Goal: Check status: Check status

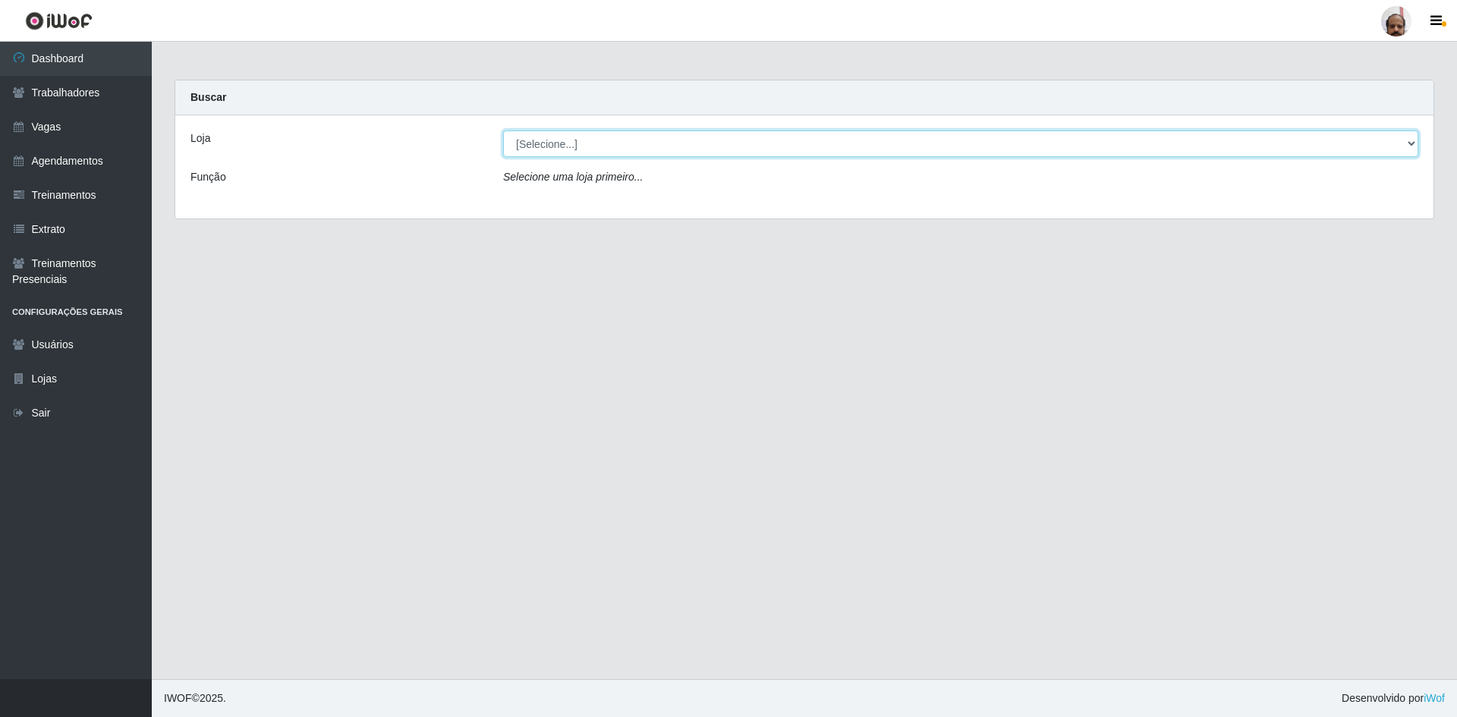
drag, startPoint x: 1408, startPoint y: 144, endPoint x: 1397, endPoint y: 144, distance: 10.6
click at [1408, 144] on select "[Selecione...] Mar Vermelho - Loja 05" at bounding box center [960, 144] width 915 height 27
select select "252"
click at [503, 131] on select "[Selecione...] Mar Vermelho - Loja 05" at bounding box center [960, 144] width 915 height 27
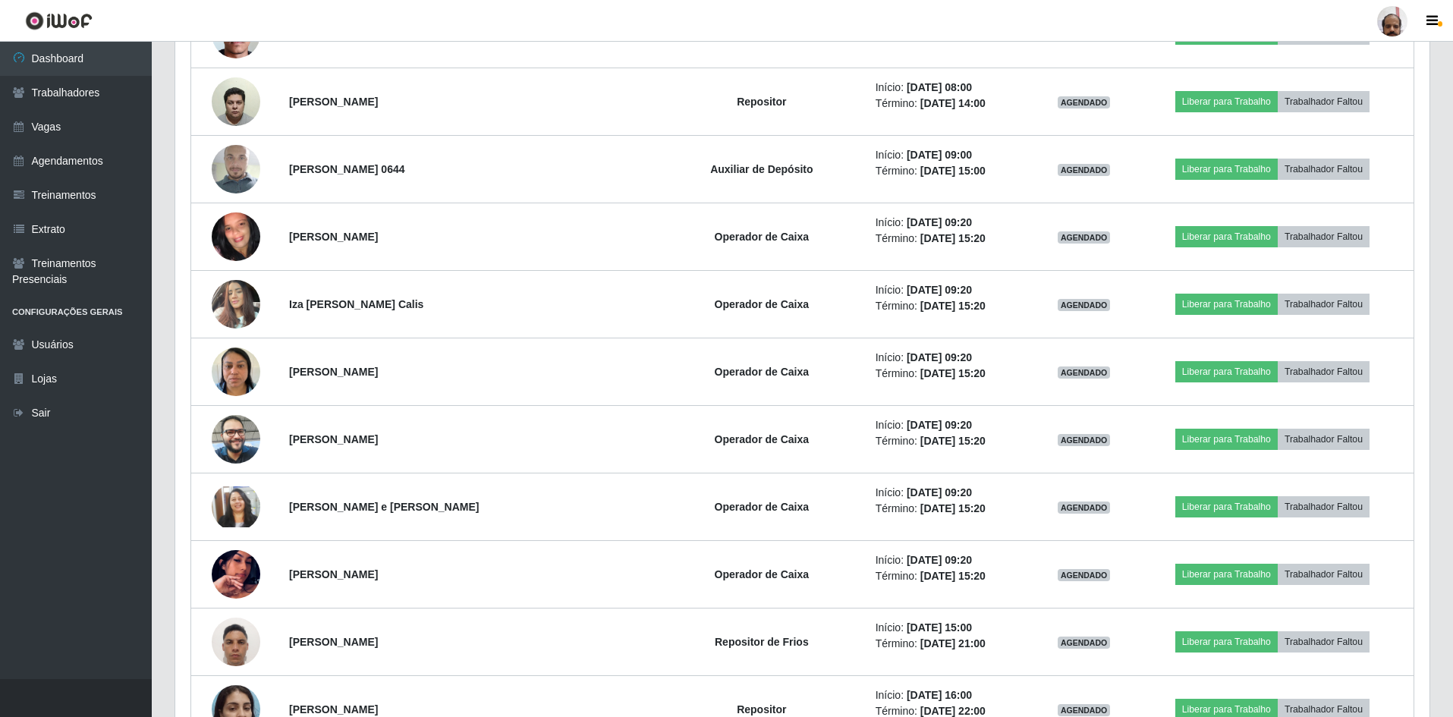
scroll to position [1366, 0]
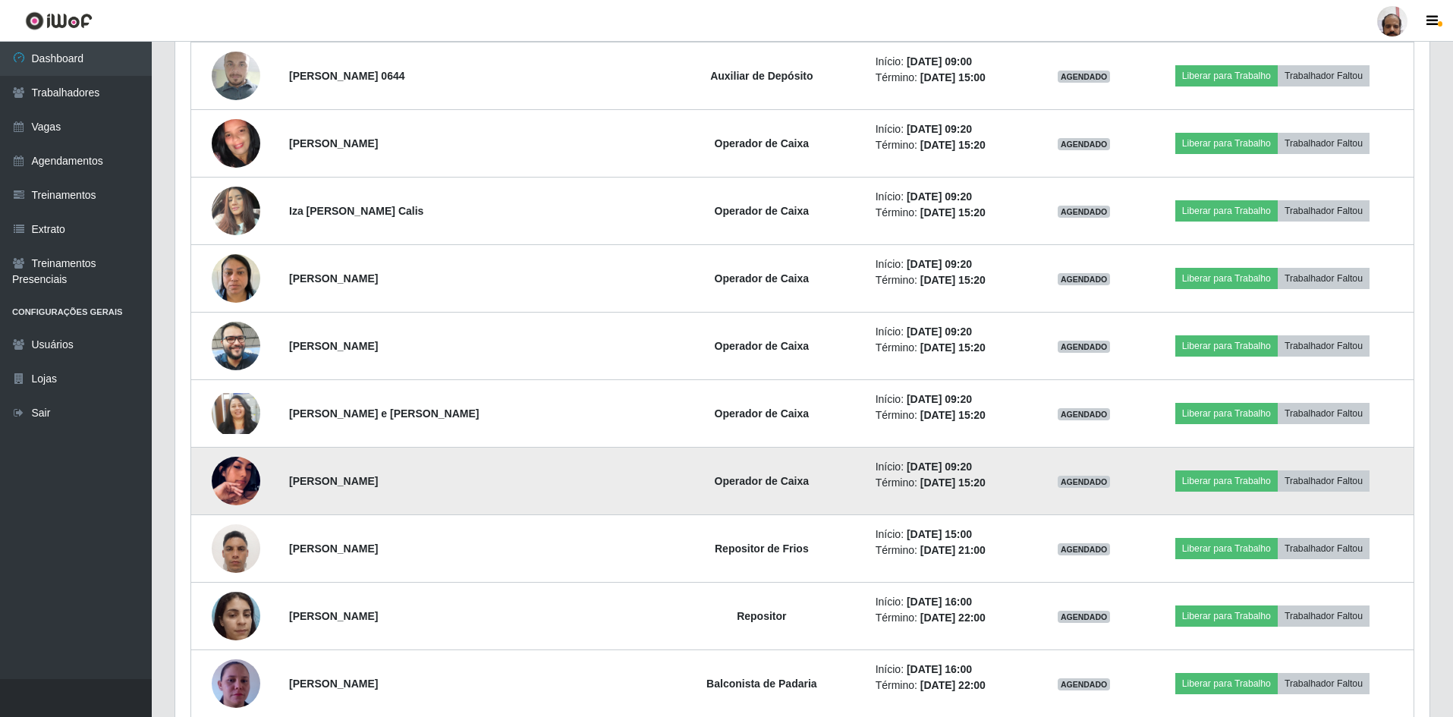
click at [264, 481] on td at bounding box center [236, 482] width 90 height 68
click at [247, 484] on img at bounding box center [236, 481] width 49 height 87
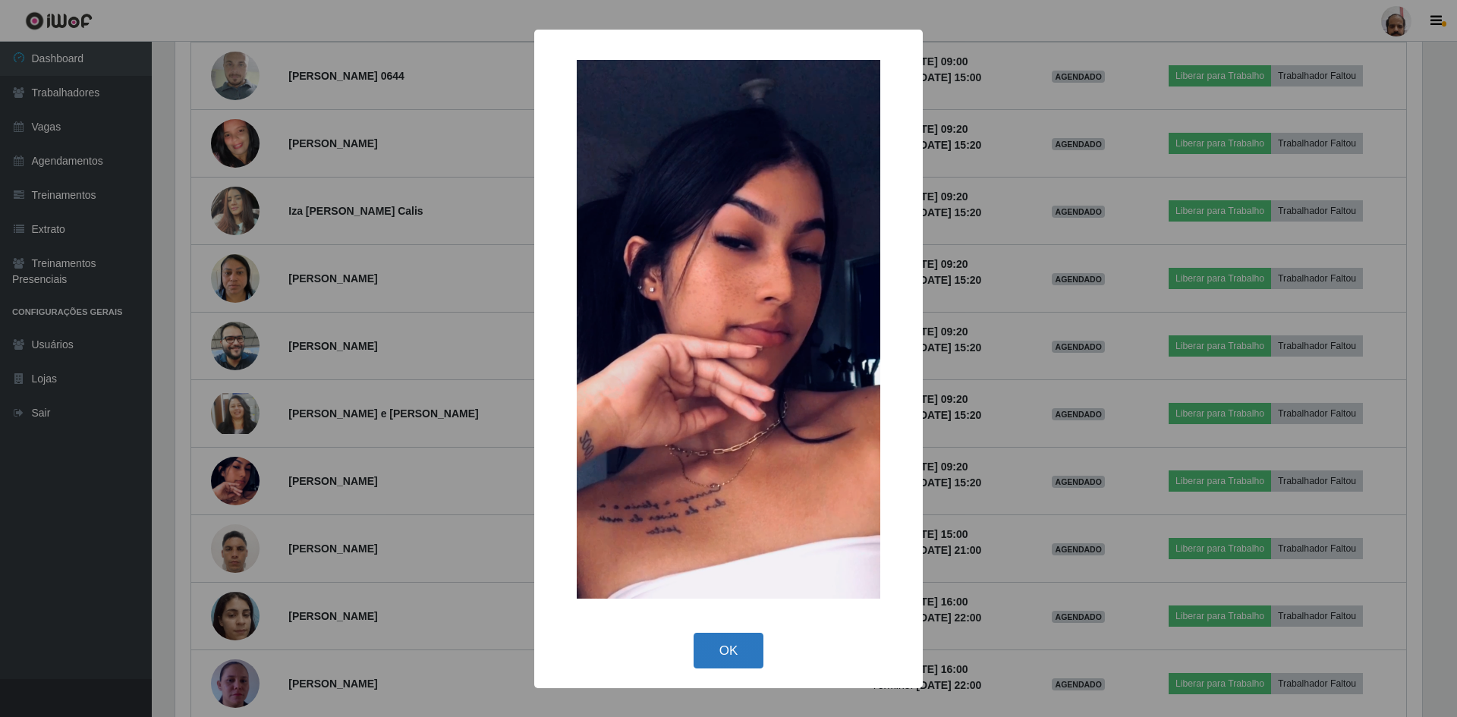
drag, startPoint x: 707, startPoint y: 647, endPoint x: 134, endPoint y: 323, distance: 658.7
click at [677, 638] on div "OK Cancel" at bounding box center [728, 650] width 358 height 43
click at [735, 638] on button "OK" at bounding box center [729, 651] width 71 height 36
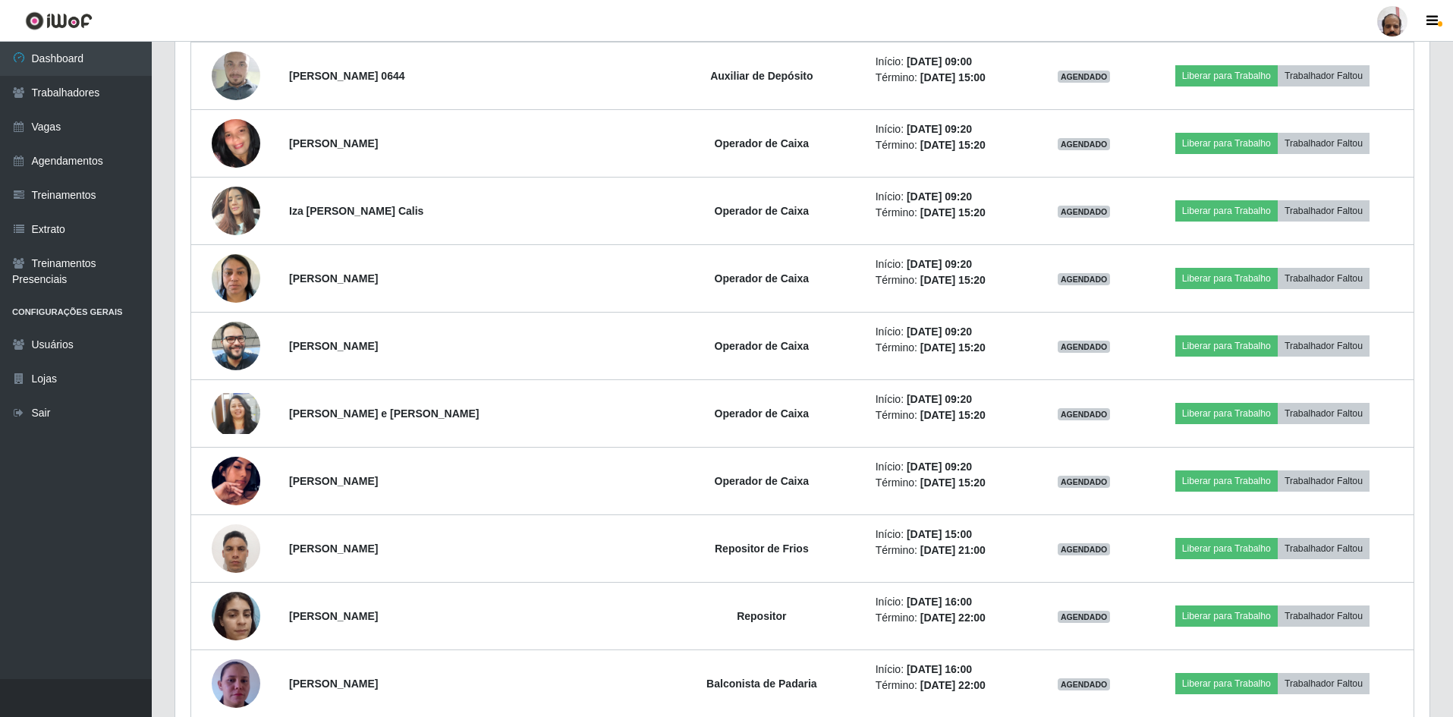
scroll to position [315, 1255]
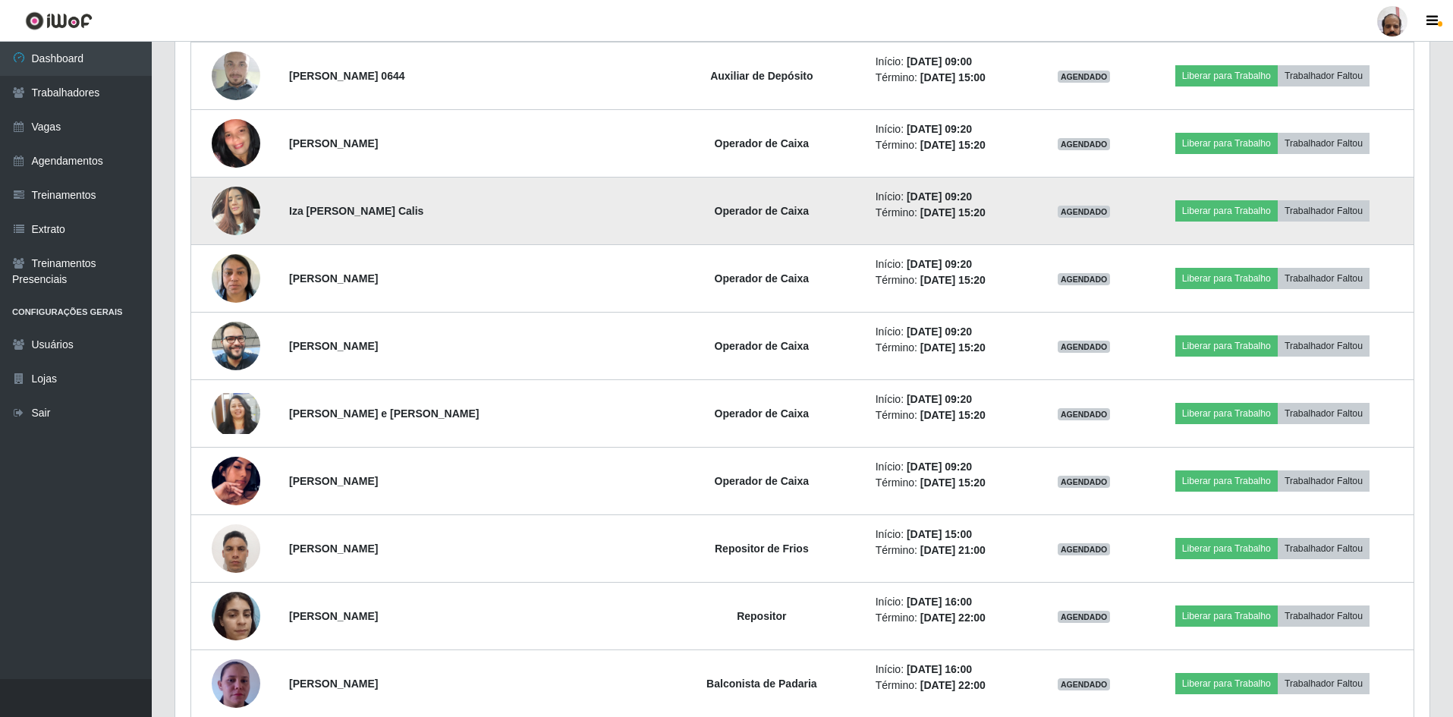
click at [225, 207] on img at bounding box center [236, 210] width 49 height 65
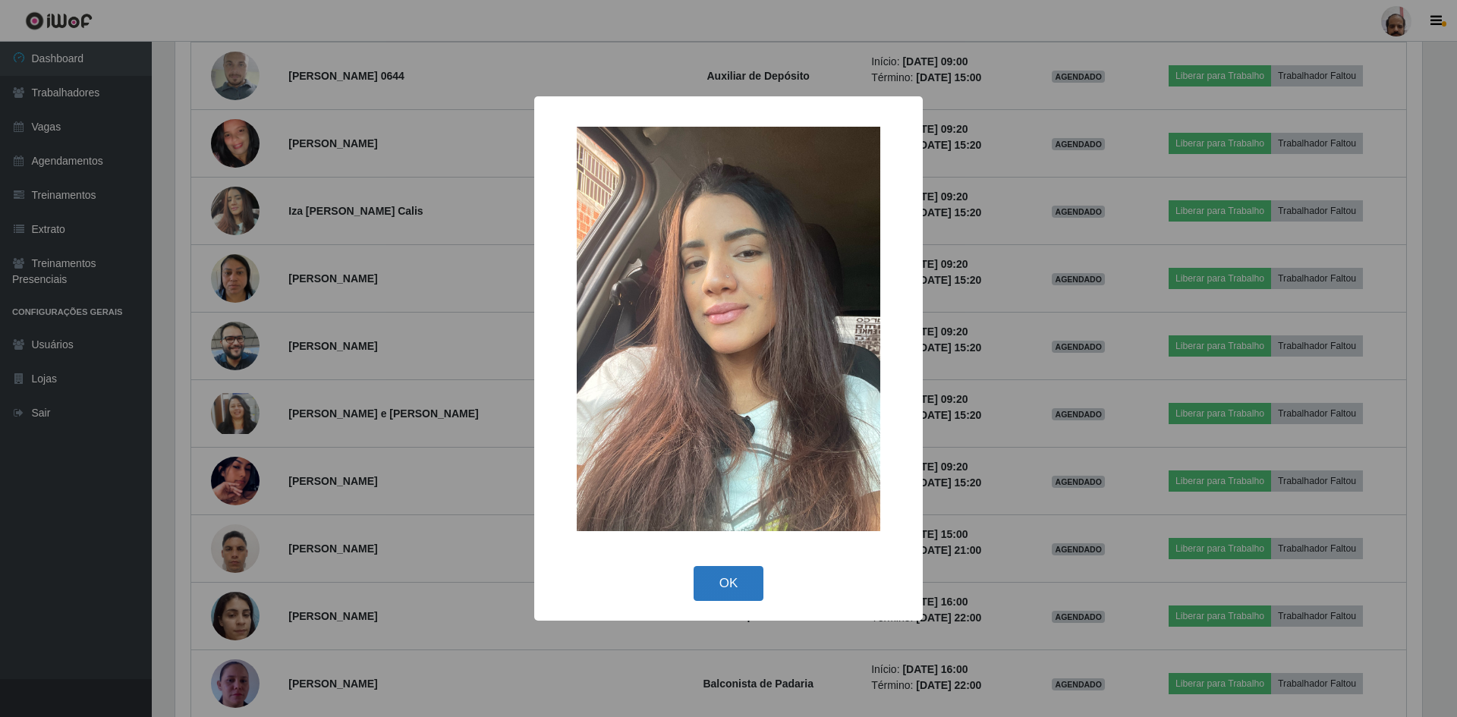
click at [704, 571] on button "OK" at bounding box center [729, 584] width 71 height 36
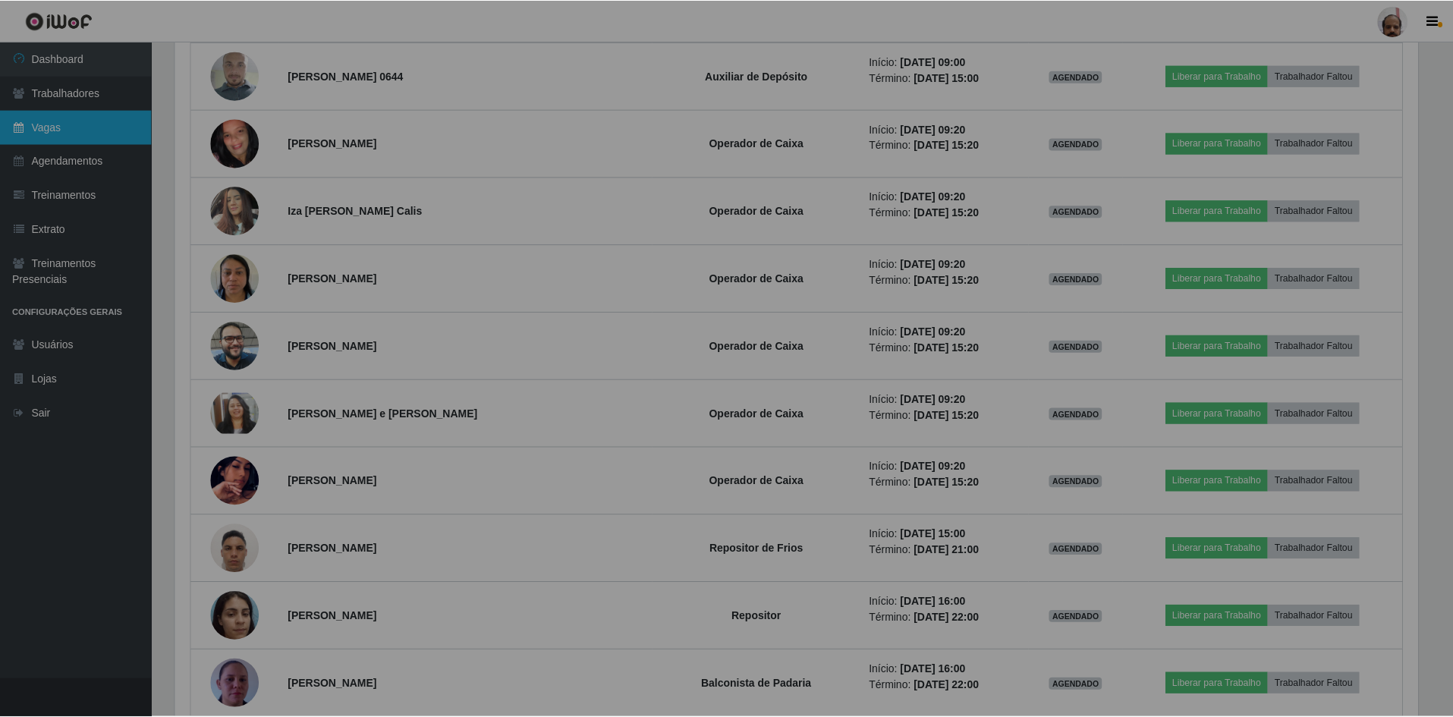
scroll to position [315, 1255]
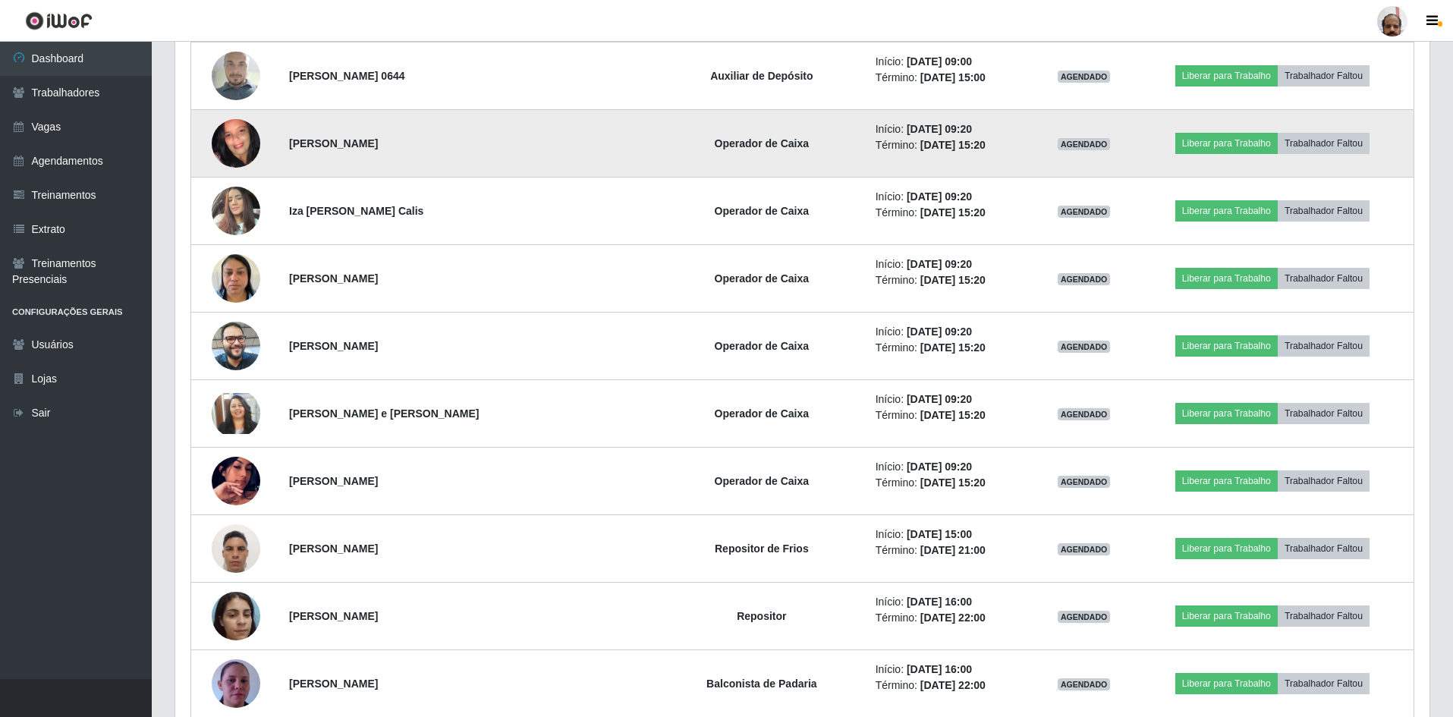
click at [227, 140] on img at bounding box center [236, 144] width 49 height 108
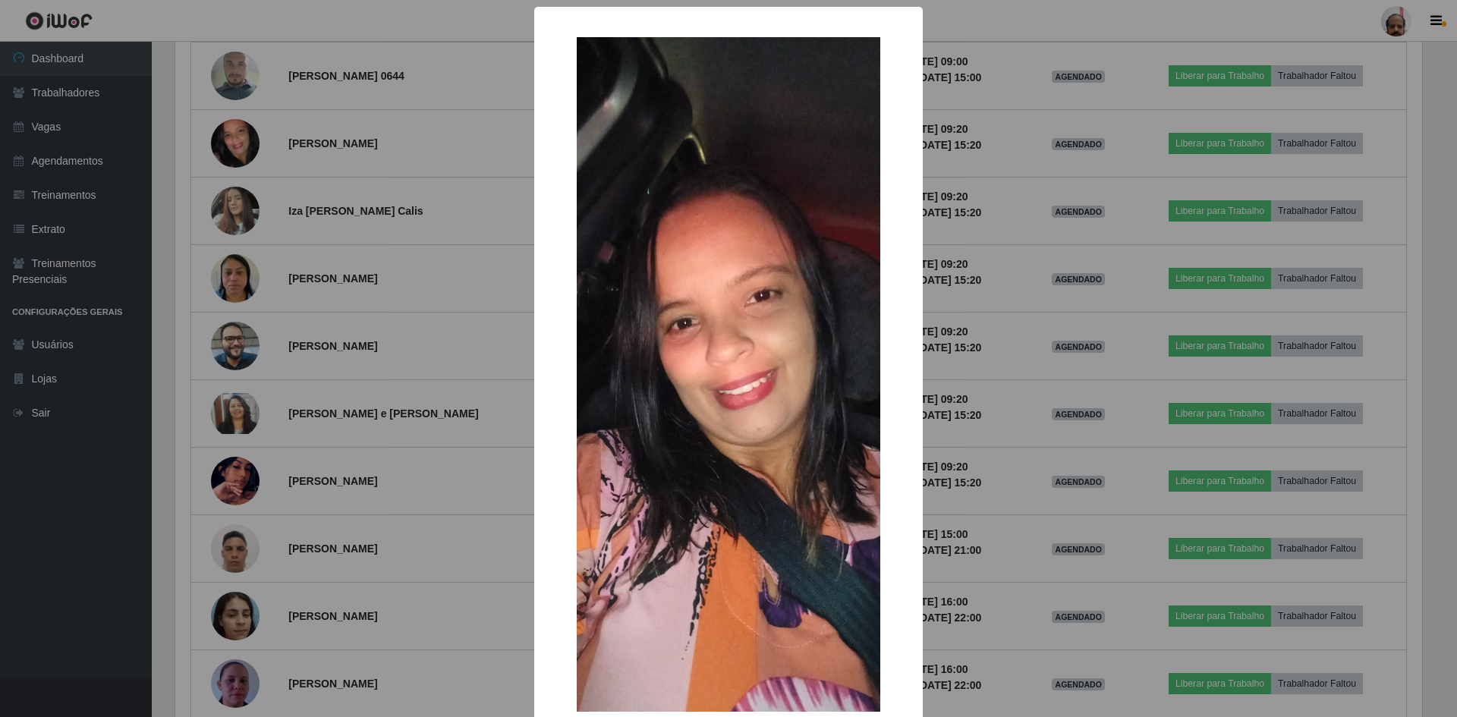
click at [1024, 550] on div "× OK Cancel" at bounding box center [728, 358] width 1457 height 717
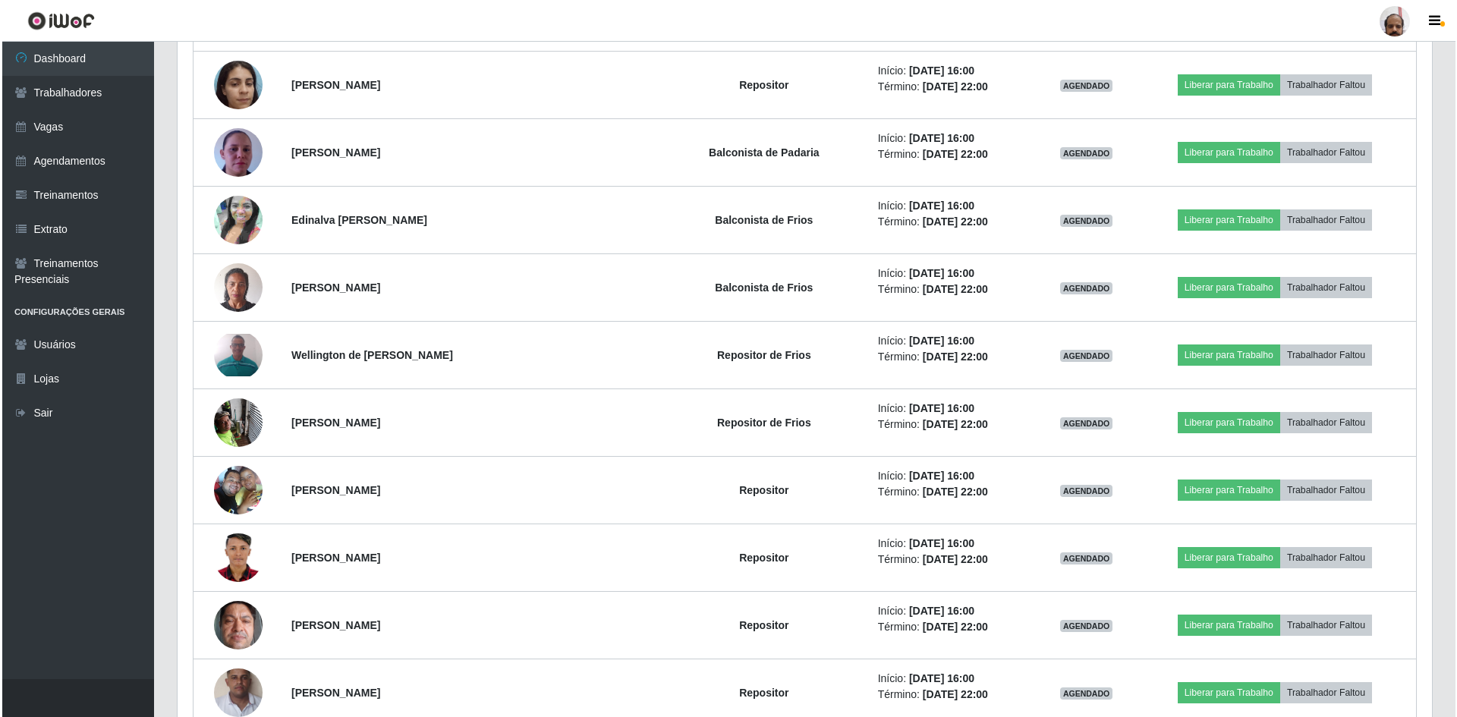
scroll to position [2047, 0]
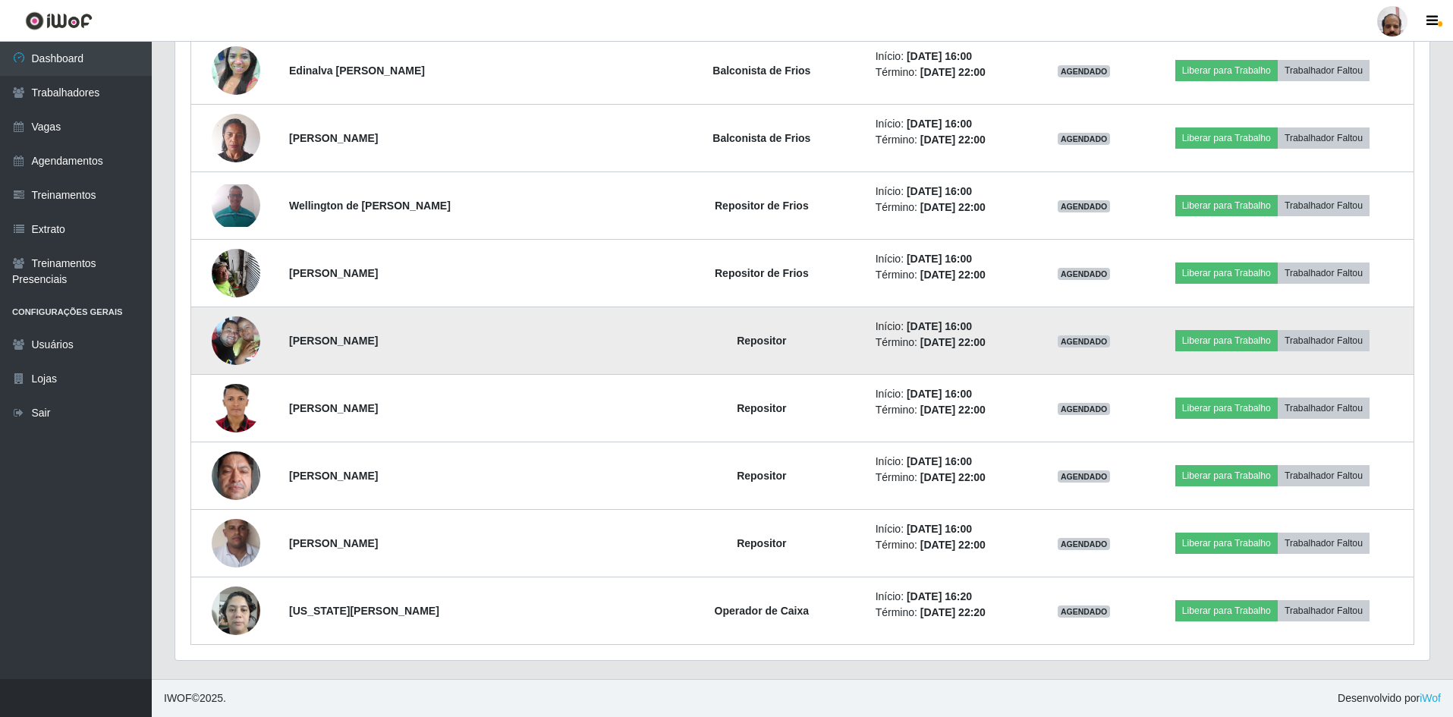
click at [241, 321] on img at bounding box center [236, 340] width 49 height 65
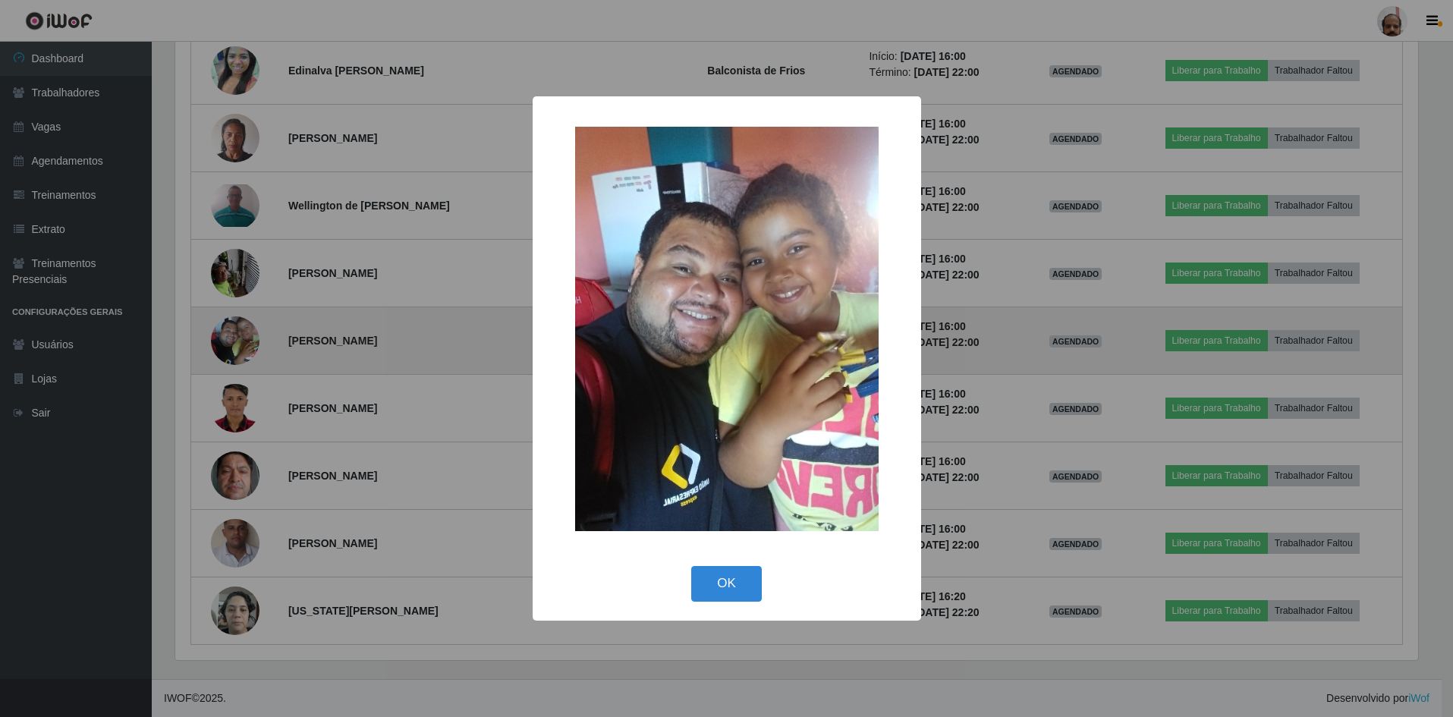
scroll to position [315, 1247]
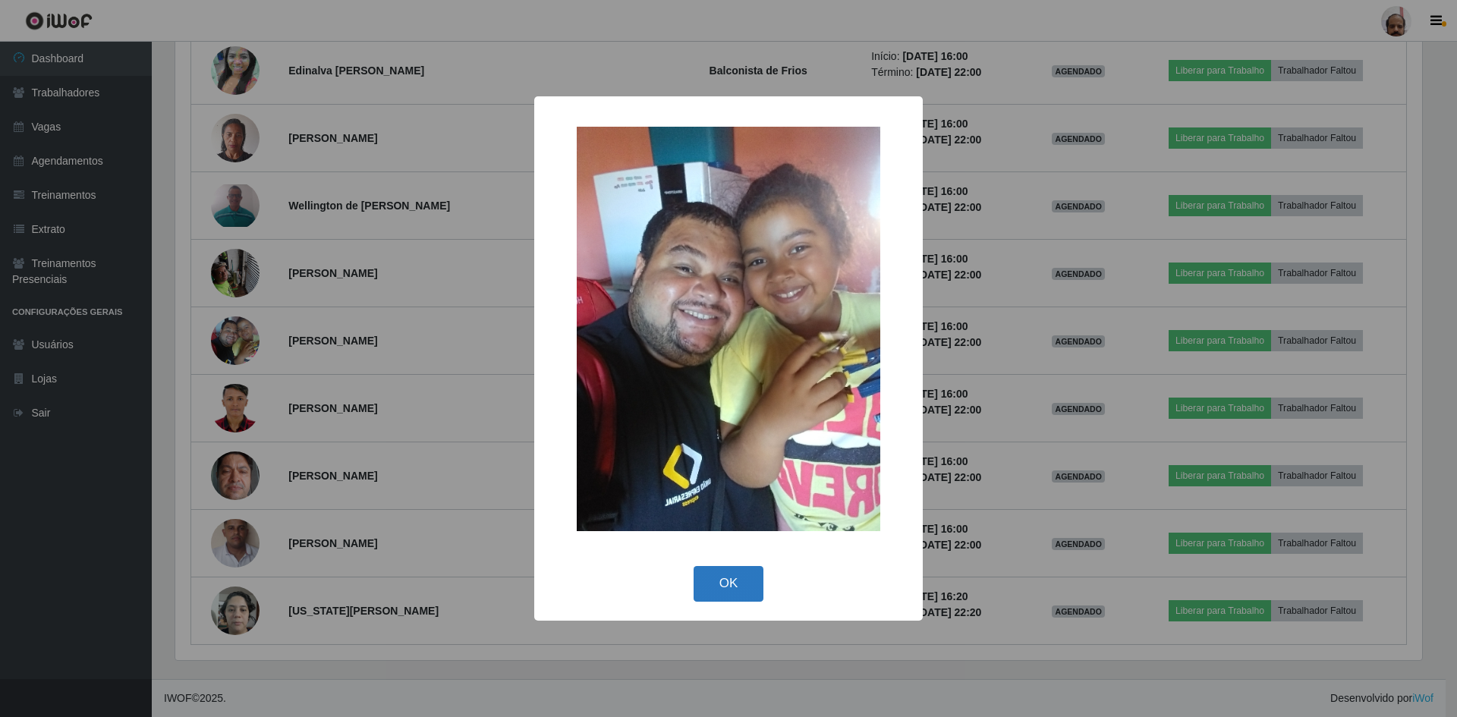
click at [729, 584] on button "OK" at bounding box center [729, 584] width 71 height 36
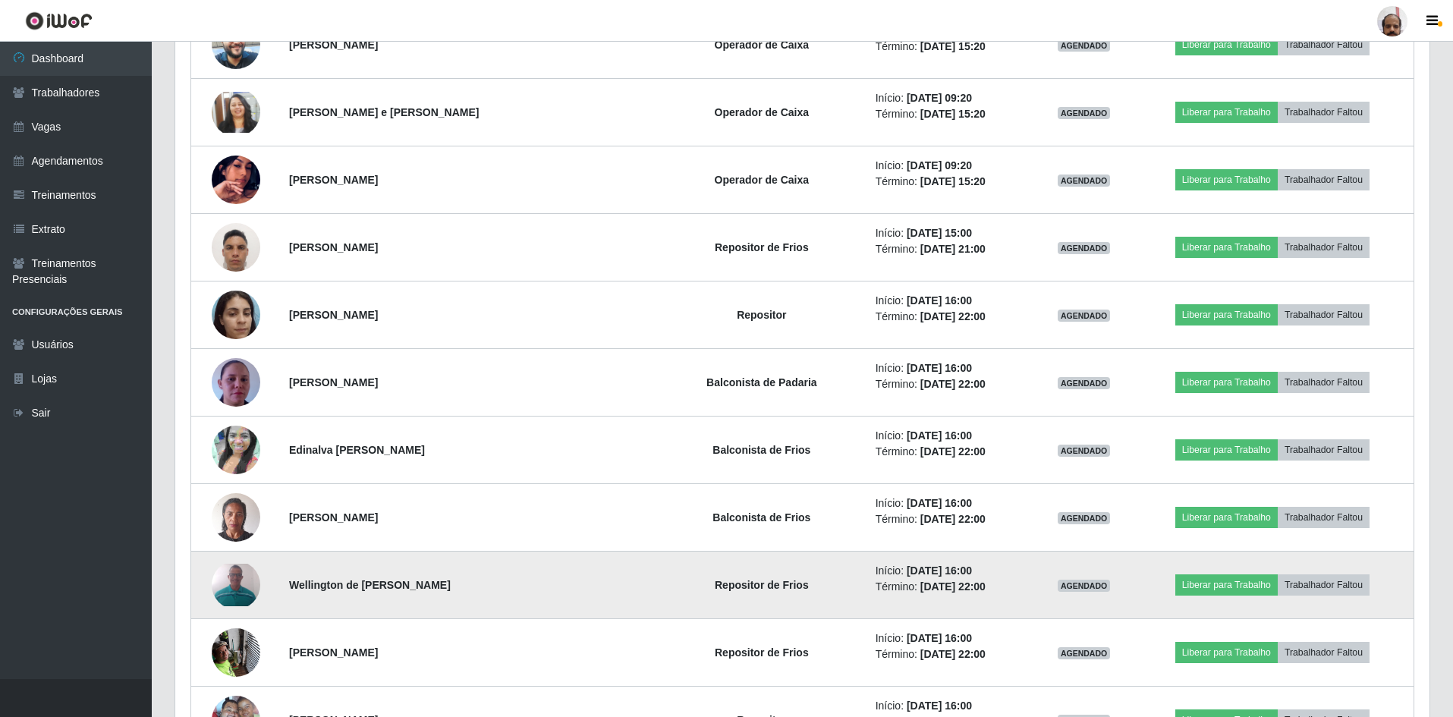
scroll to position [1591, 0]
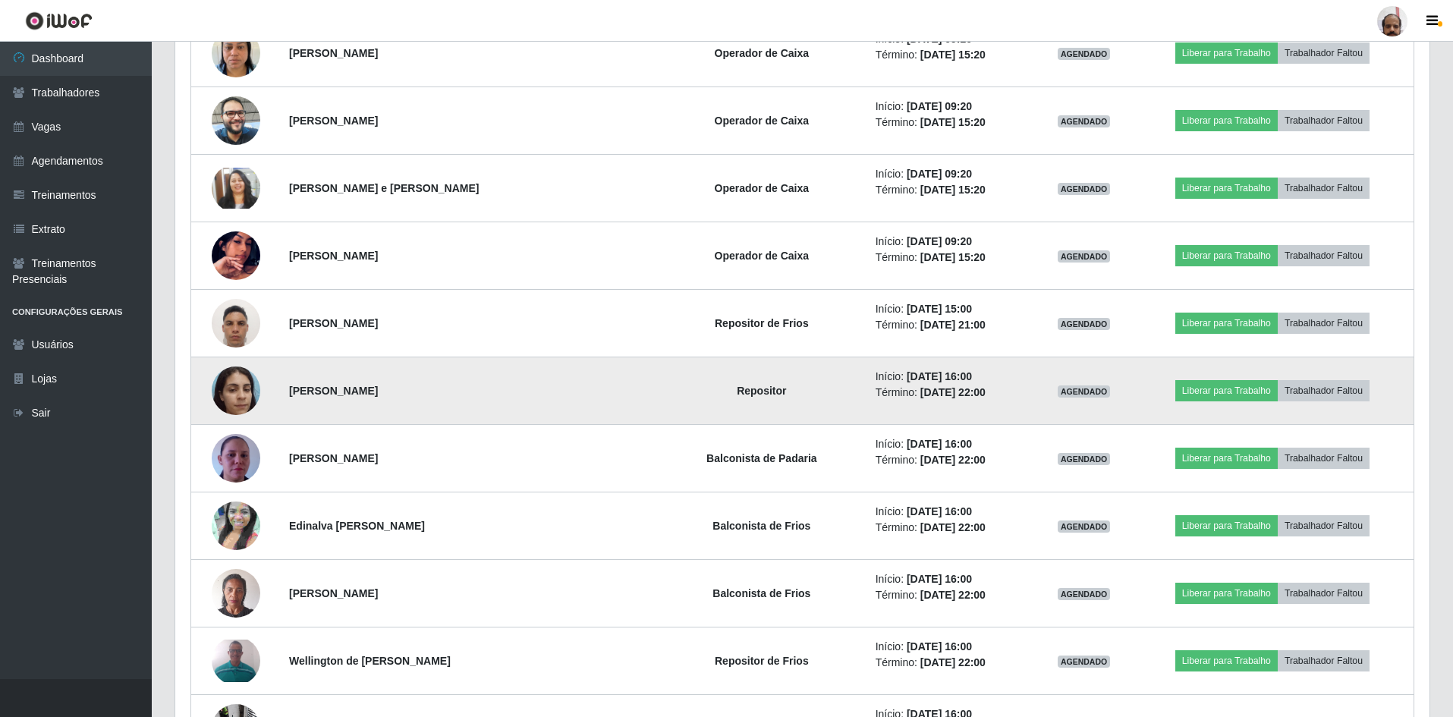
click at [226, 389] on img at bounding box center [236, 390] width 49 height 65
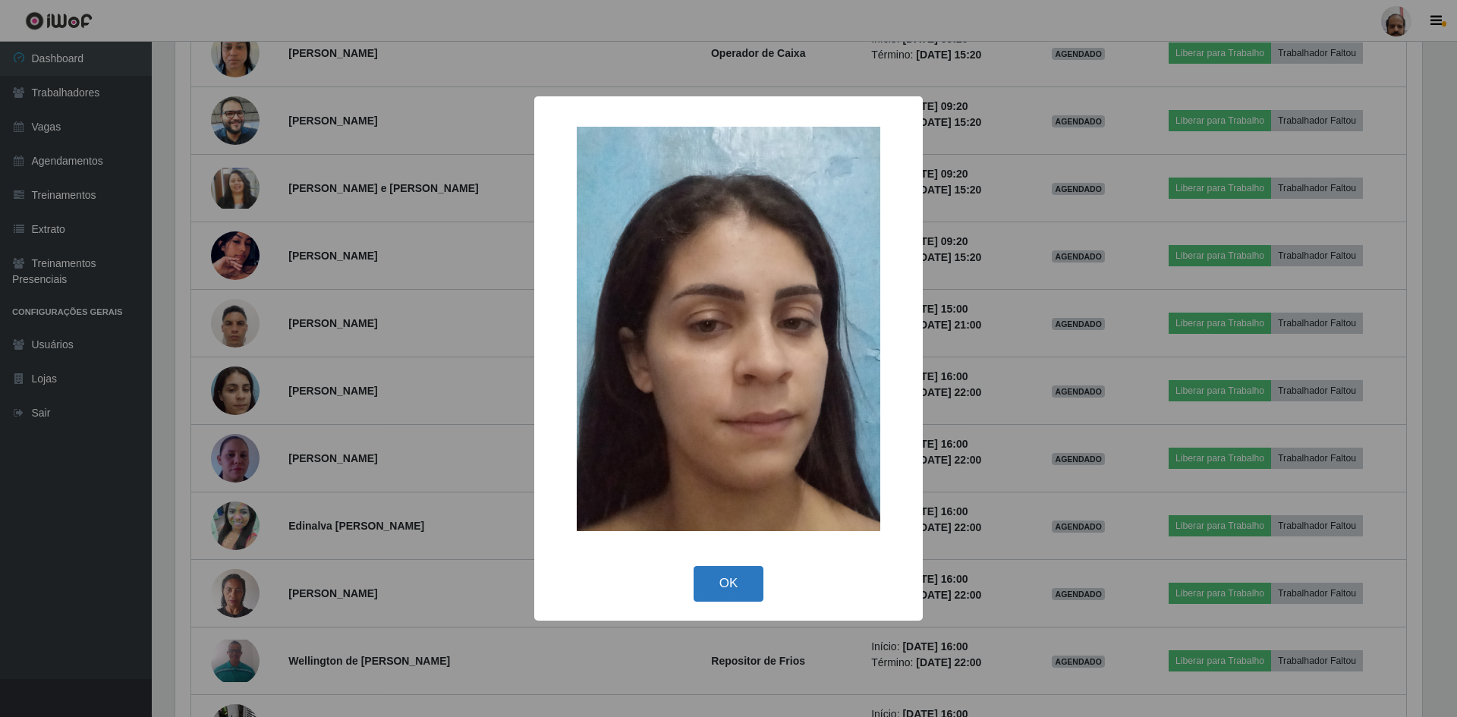
click at [734, 571] on button "OK" at bounding box center [729, 584] width 71 height 36
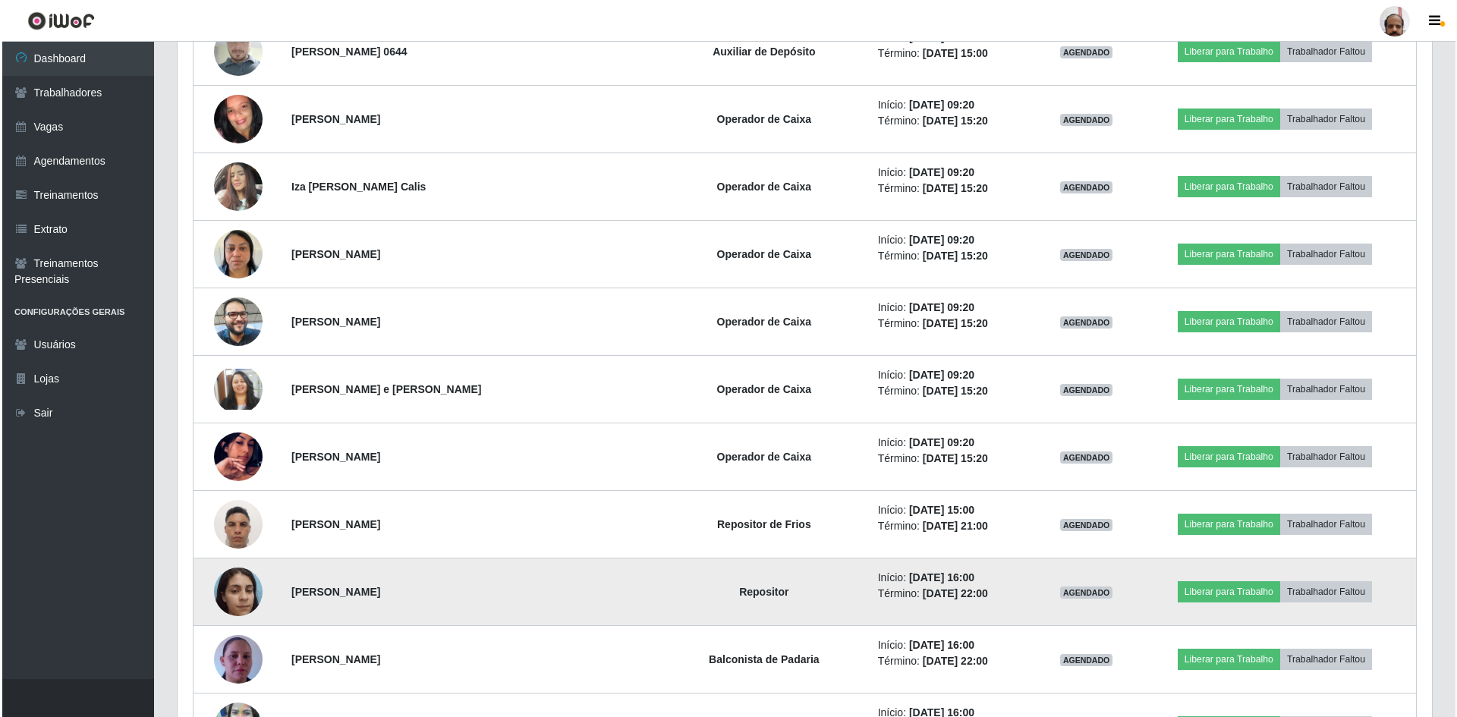
scroll to position [1364, 0]
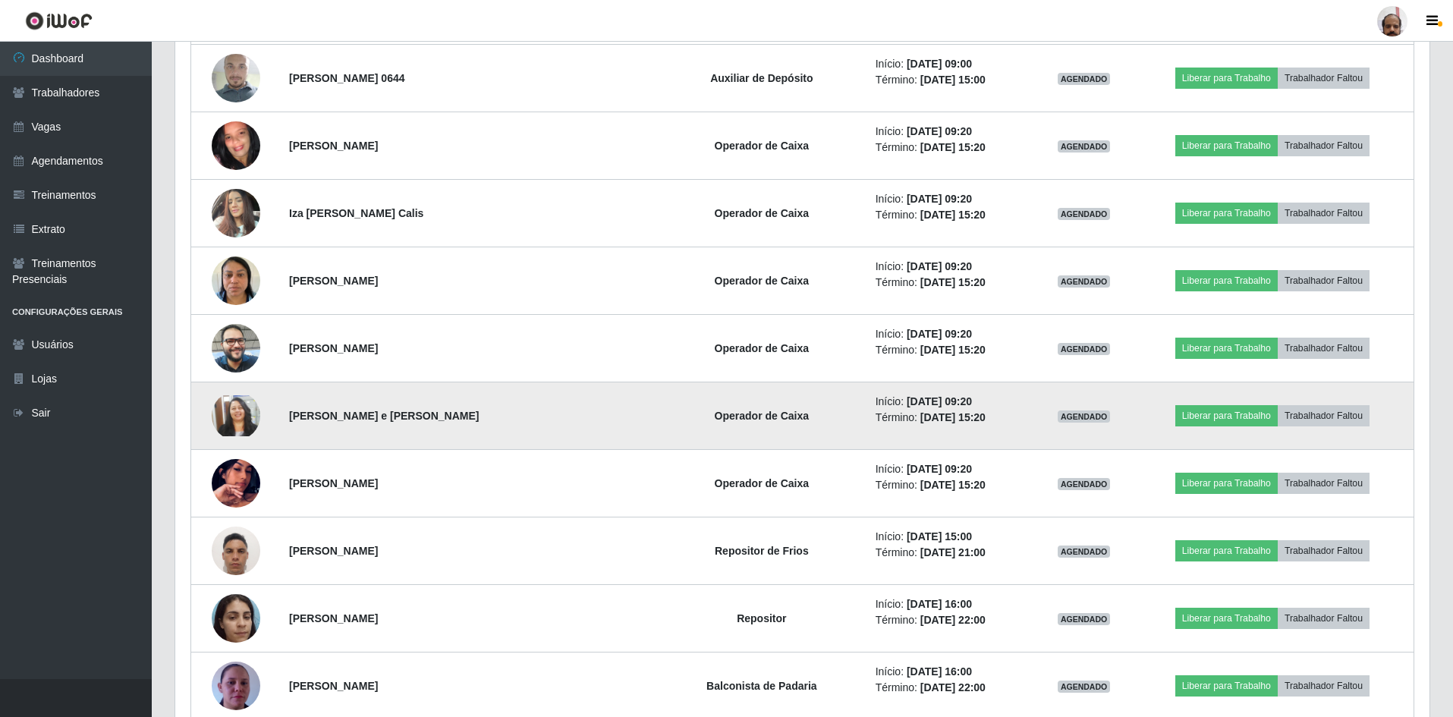
click at [239, 418] on img at bounding box center [236, 416] width 49 height 42
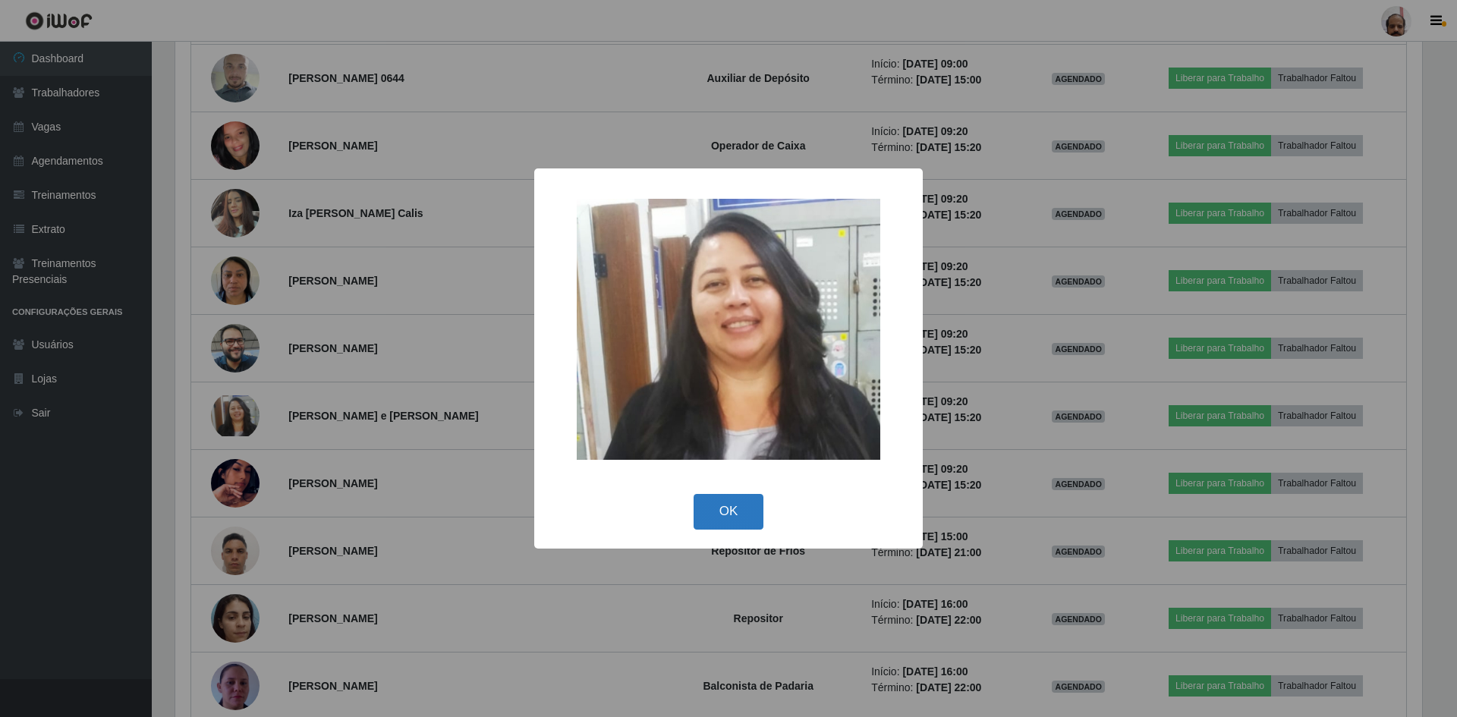
click at [703, 502] on button "OK" at bounding box center [729, 512] width 71 height 36
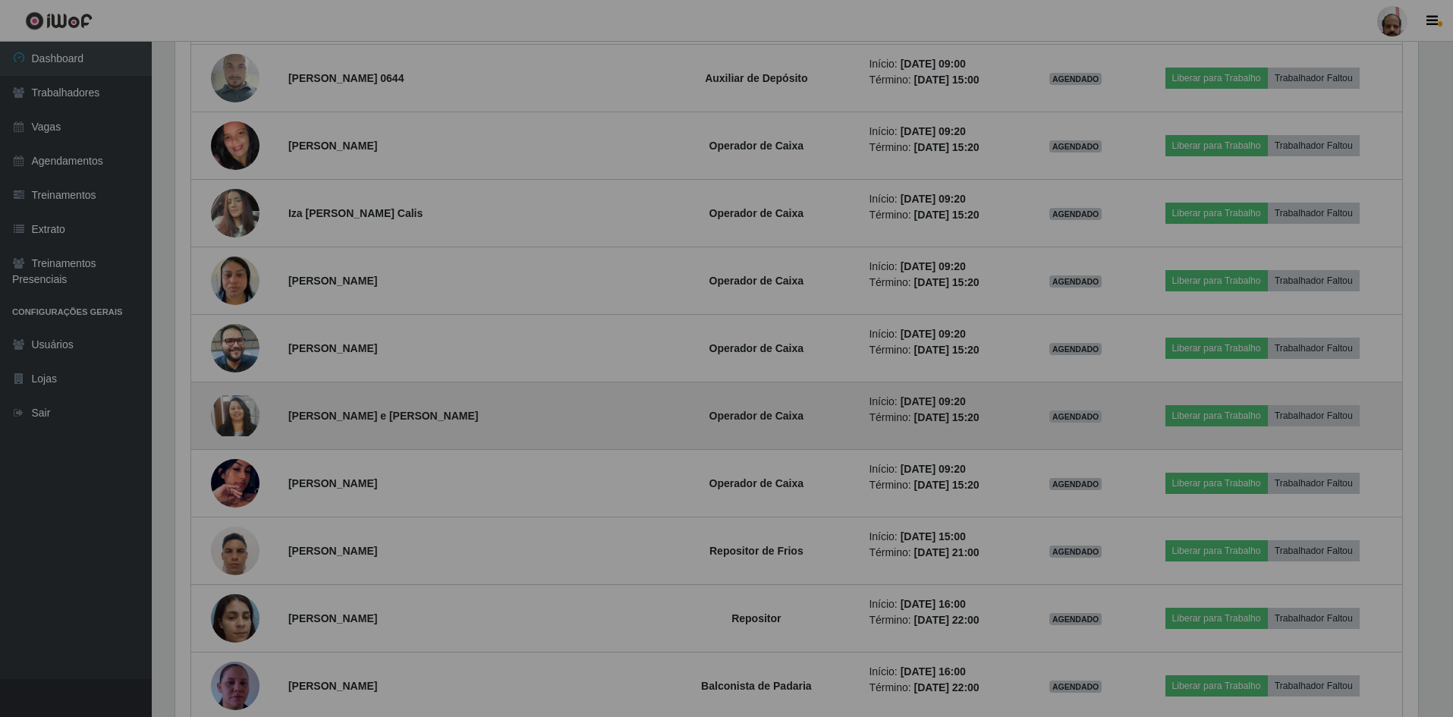
scroll to position [0, 0]
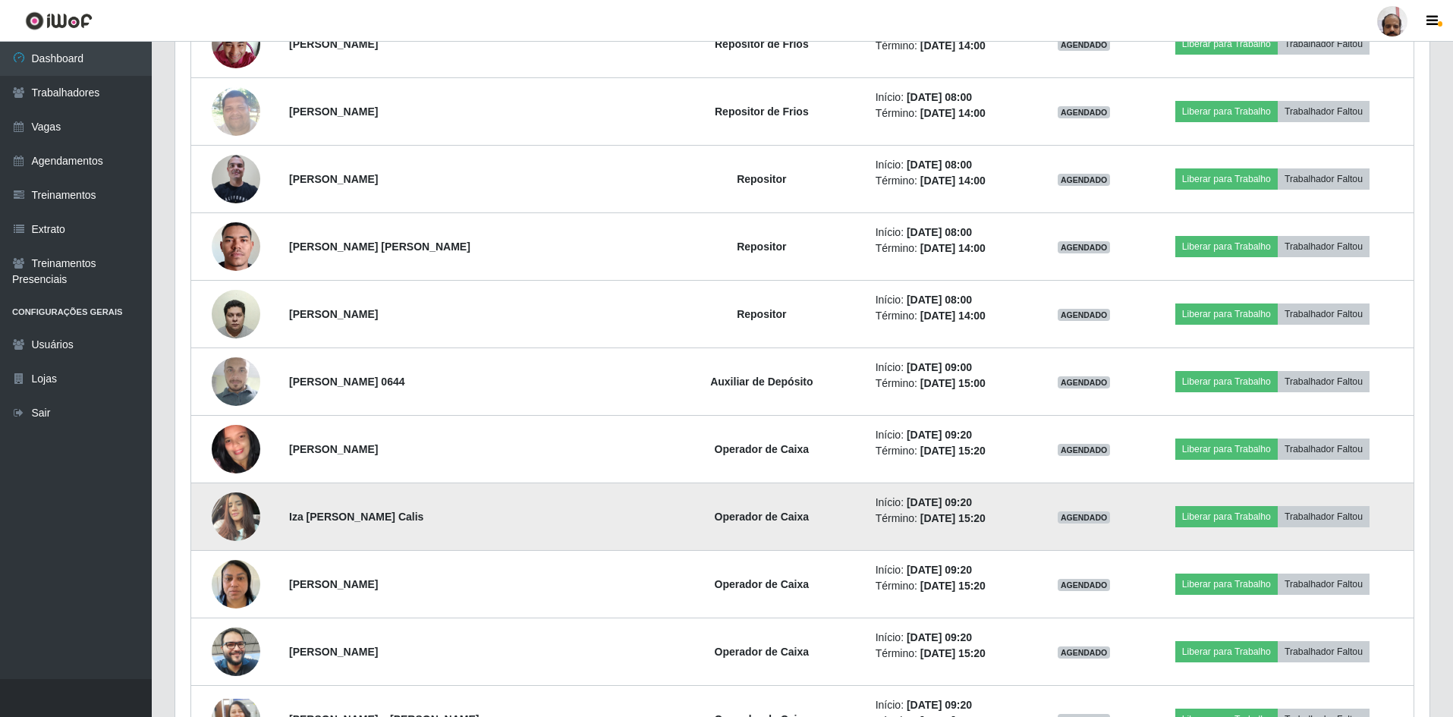
click at [234, 514] on img at bounding box center [236, 516] width 49 height 65
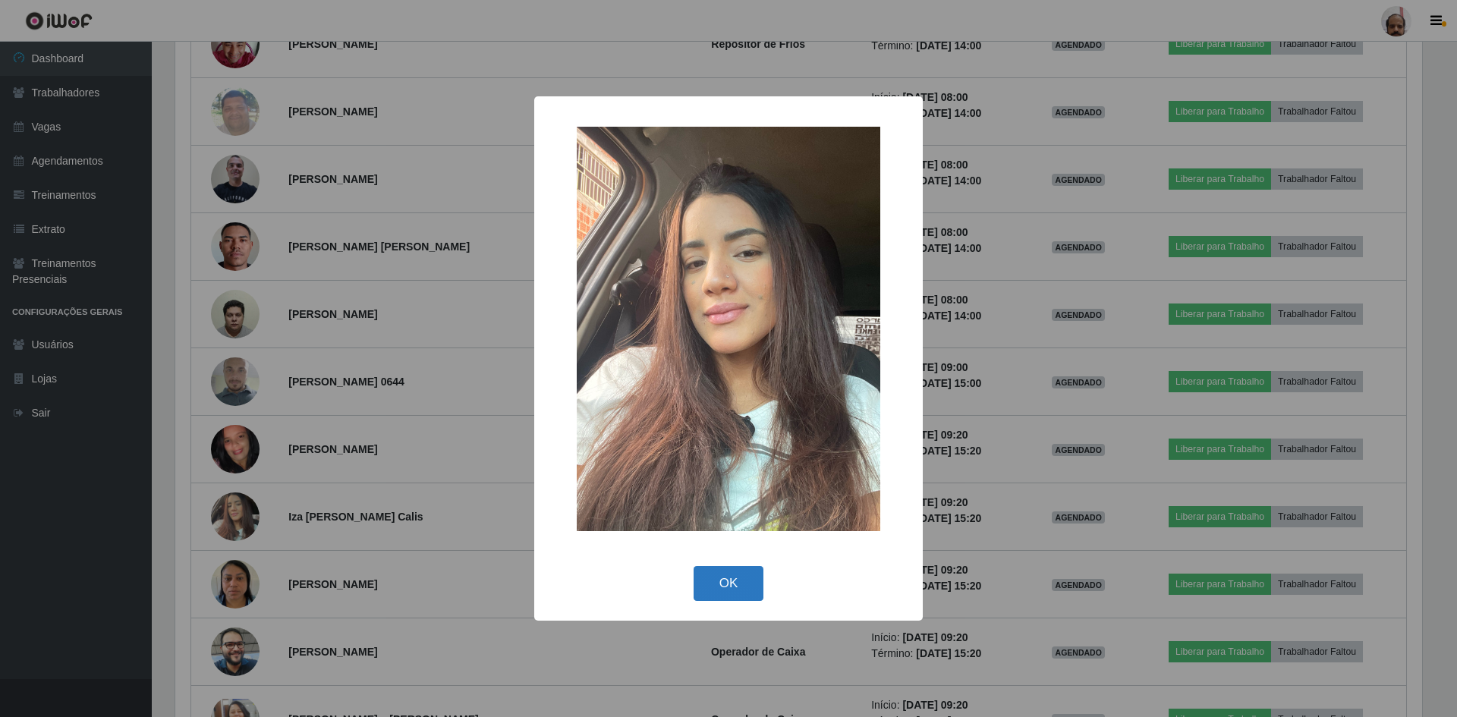
click at [729, 585] on button "OK" at bounding box center [729, 584] width 71 height 36
